Goal: Check status

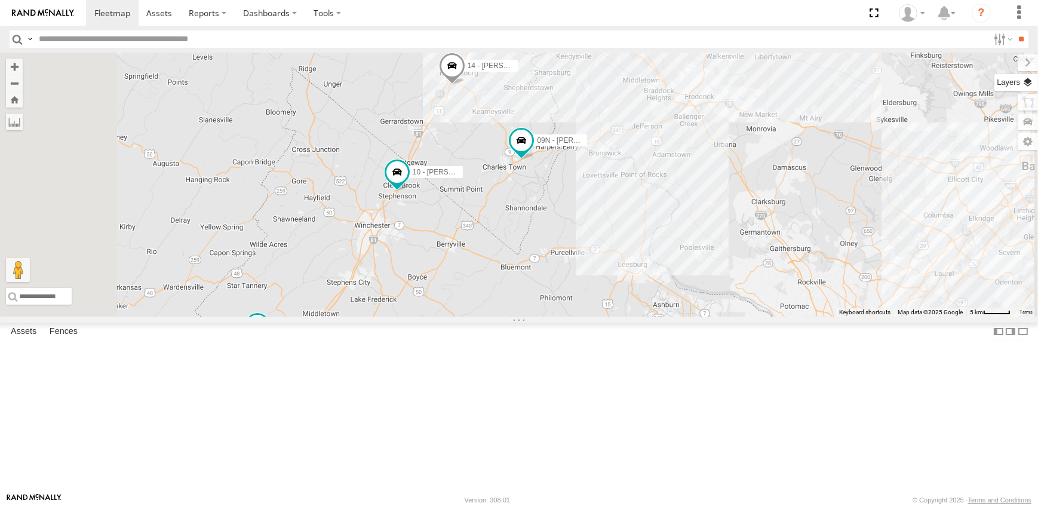
click at [1027, 84] on label at bounding box center [1017, 82] width 44 height 17
click at [0, 0] on span "Overlays" at bounding box center [0, 0] width 0 height 0
click at [0, 0] on span "Traffic" at bounding box center [0, 0] width 0 height 0
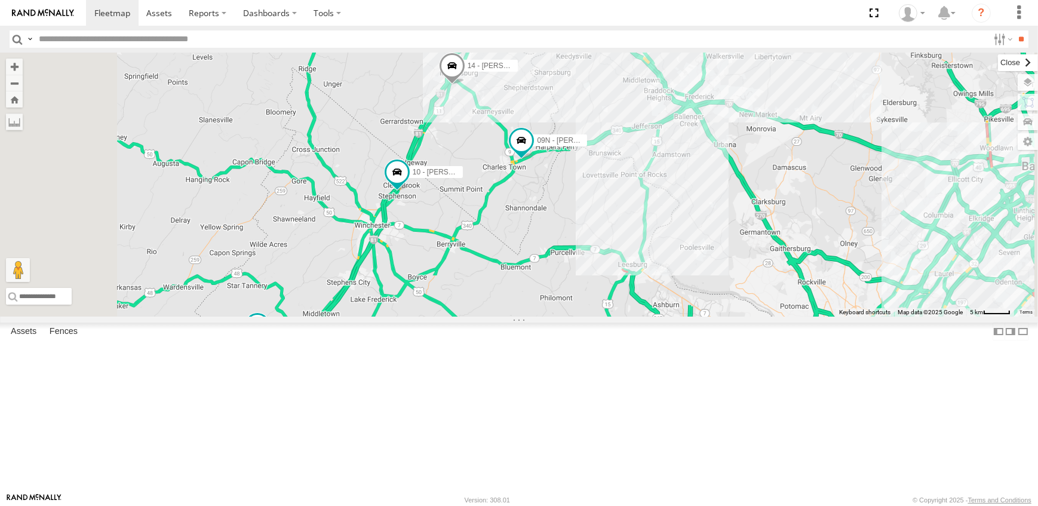
click at [998, 61] on label at bounding box center [1018, 62] width 40 height 17
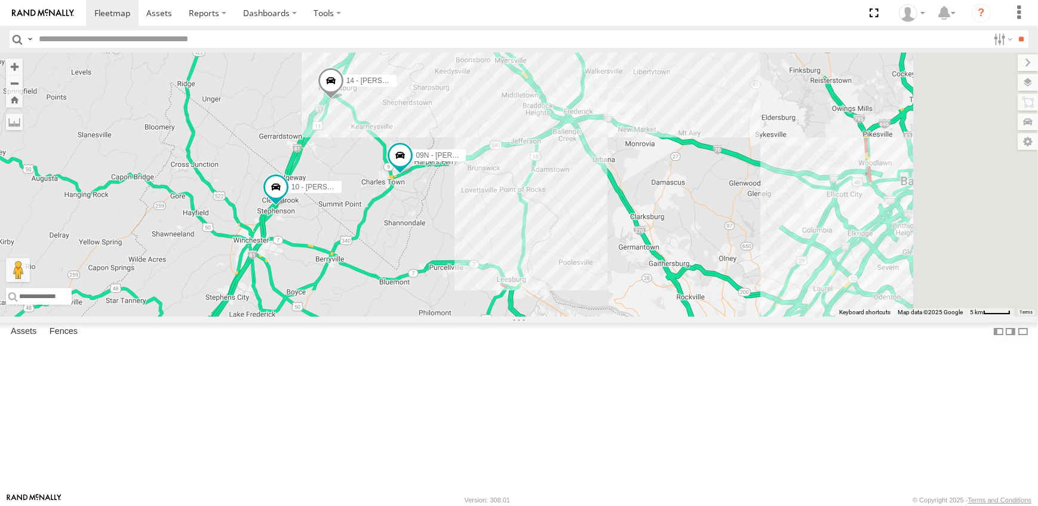
drag, startPoint x: 899, startPoint y: 255, endPoint x: 776, endPoint y: 271, distance: 124.1
click at [776, 271] on div "19 - [PERSON_NAME] 09N - [PERSON_NAME] 14 - [PERSON_NAME] 15N - [PERSON_NAME] 1…" at bounding box center [519, 185] width 1038 height 264
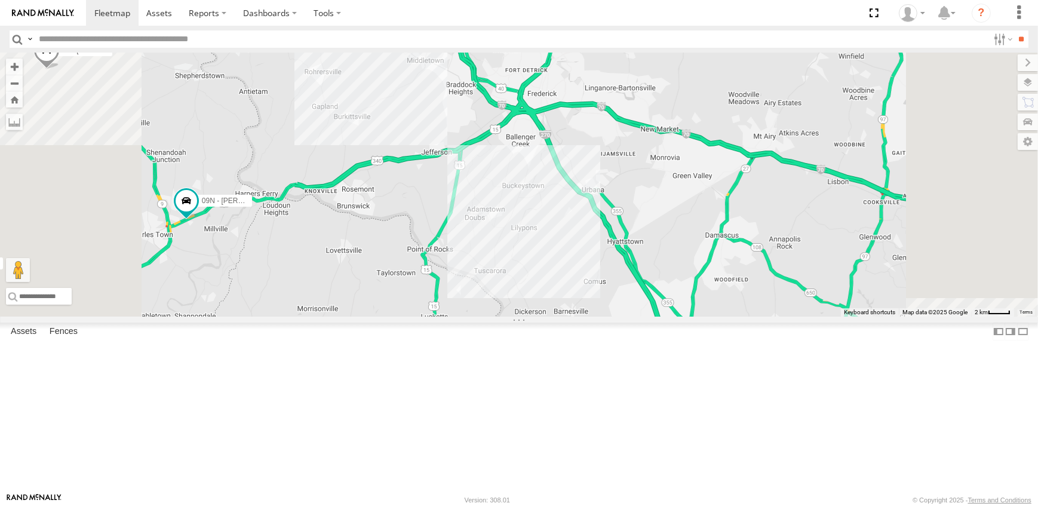
drag, startPoint x: 734, startPoint y: 198, endPoint x: 787, endPoint y: 406, distance: 215.0
click at [787, 317] on div "19 - [PERSON_NAME] 09N - [PERSON_NAME] 14 - [PERSON_NAME] 15N - [PERSON_NAME] 1…" at bounding box center [519, 185] width 1038 height 264
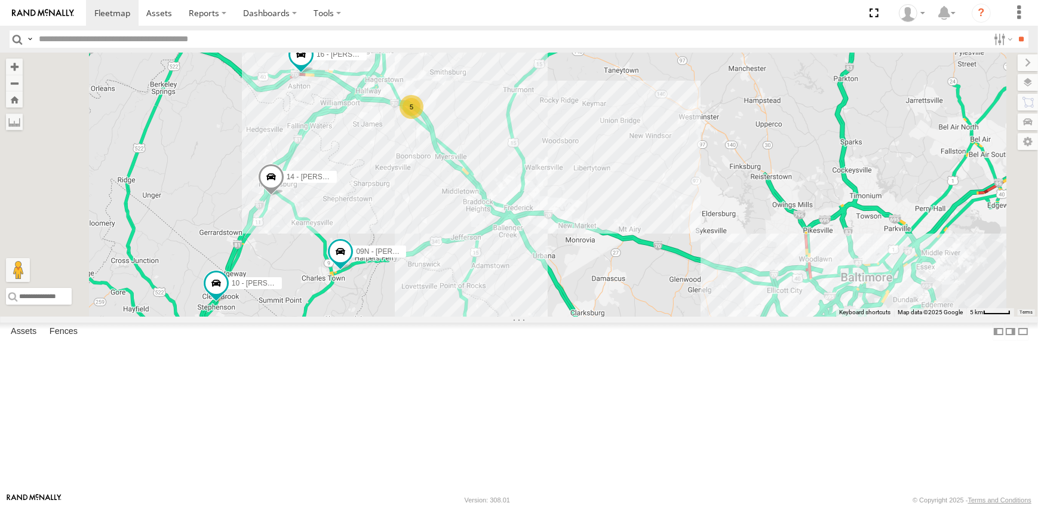
drag, startPoint x: 634, startPoint y: 471, endPoint x: 683, endPoint y: 274, distance: 203.0
click at [683, 274] on div "19 - [PERSON_NAME] 09N - [PERSON_NAME] 14 - [PERSON_NAME] 15N - [PERSON_NAME] 1…" at bounding box center [519, 185] width 1038 height 264
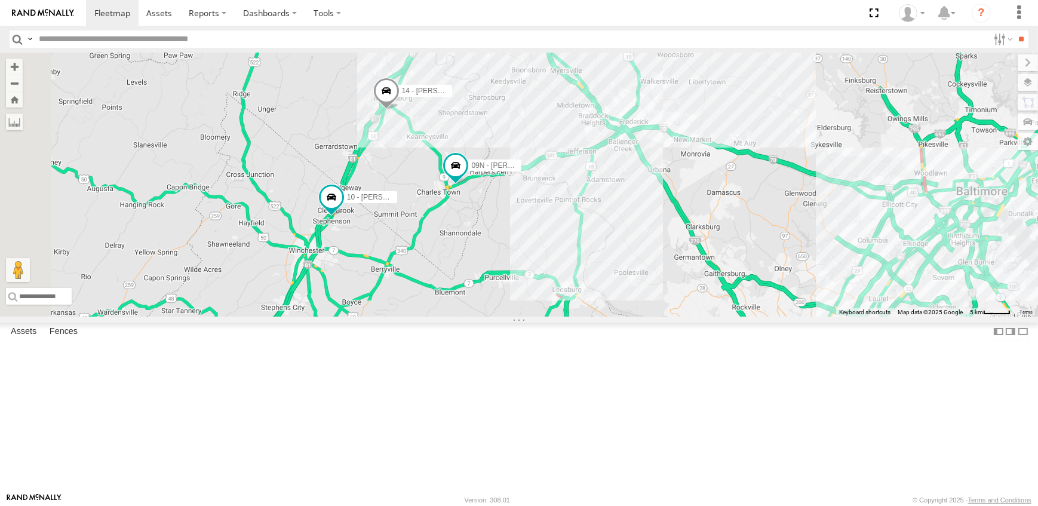
drag, startPoint x: 632, startPoint y: 276, endPoint x: 665, endPoint y: 353, distance: 83.8
click at [665, 317] on div "19 - [PERSON_NAME] 09N - [PERSON_NAME] 14 - [PERSON_NAME] 15N - [PERSON_NAME] 1…" at bounding box center [519, 185] width 1038 height 264
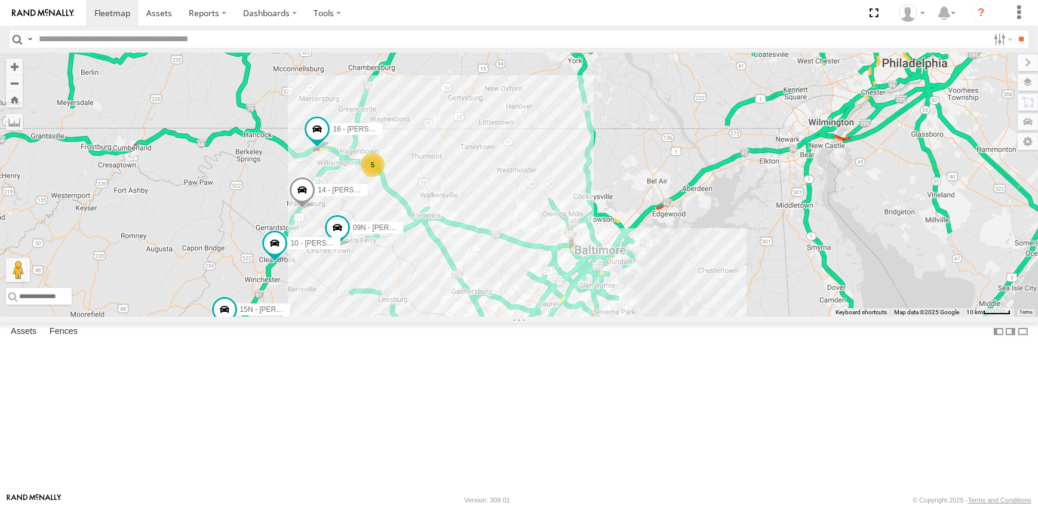
drag, startPoint x: 765, startPoint y: 471, endPoint x: 616, endPoint y: 473, distance: 148.2
click at [616, 317] on div "19 - [PERSON_NAME] 09N - [PERSON_NAME] 14 - [PERSON_NAME] 15N - [PERSON_NAME] 1…" at bounding box center [519, 185] width 1038 height 264
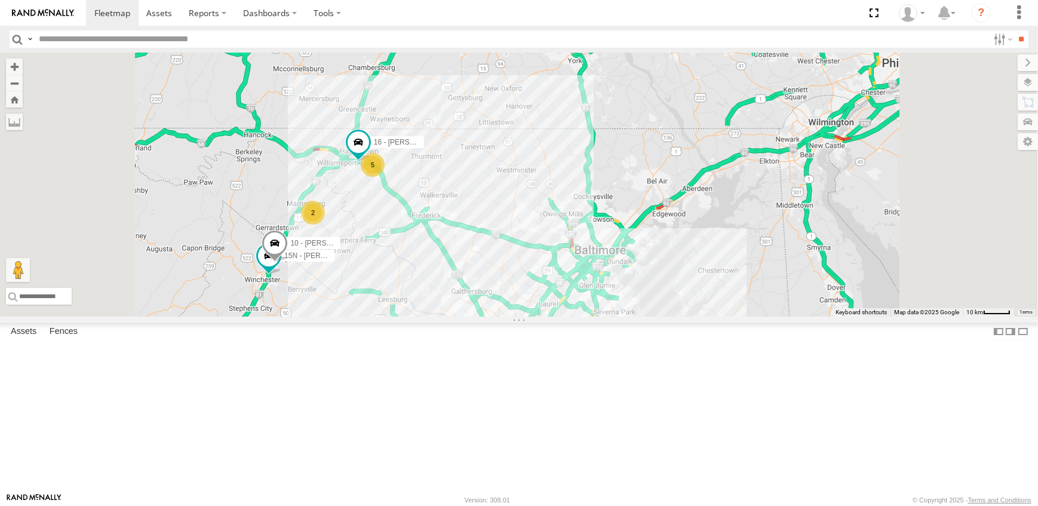
drag, startPoint x: 495, startPoint y: 318, endPoint x: 550, endPoint y: 285, distance: 63.5
click at [548, 289] on div "19 - [PERSON_NAME] 2 5 15N - [PERSON_NAME] 16 - [PERSON_NAME] 10 - [PERSON_NAME]" at bounding box center [519, 185] width 1038 height 264
